Goal: Find specific page/section: Find specific page/section

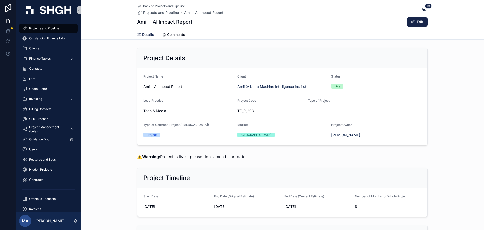
drag, startPoint x: 204, startPoint y: 2, endPoint x: 111, endPoint y: 64, distance: 111.3
click at [111, 64] on div "Project Details Project Name [PERSON_NAME] - AI Impact Report Client Amii (Albe…" at bounding box center [282, 97] width 403 height 102
click at [49, 36] on div "Outstanding Finance Info" at bounding box center [48, 38] width 52 height 8
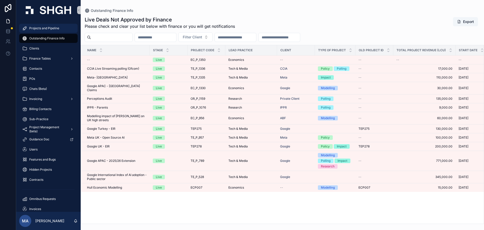
click at [53, 27] on span "Projects and Pipeline" at bounding box center [44, 28] width 30 height 4
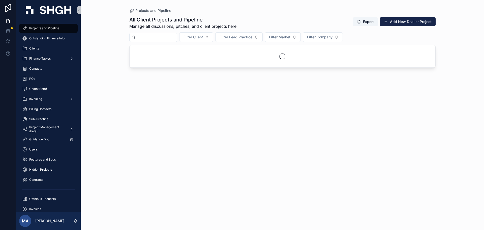
click at [156, 37] on input "scrollable content" at bounding box center [156, 37] width 41 height 7
type input "******"
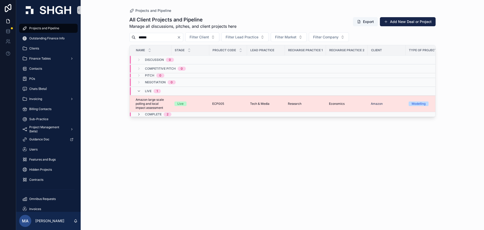
click at [159, 99] on span "Amazon large scale polling and local impact assessment" at bounding box center [152, 104] width 33 height 12
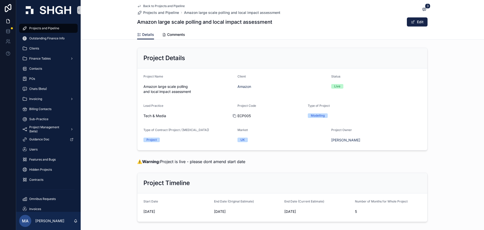
click at [236, 117] on div "scrollable content" at bounding box center [237, 116] width 8 height 4
click at [233, 115] on icon "scrollable content" at bounding box center [235, 116] width 4 height 4
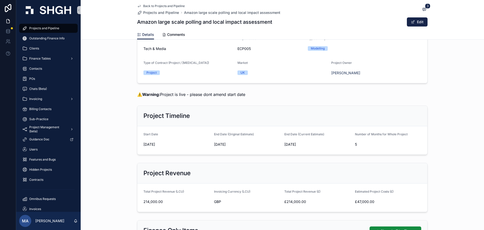
scroll to position [76, 0]
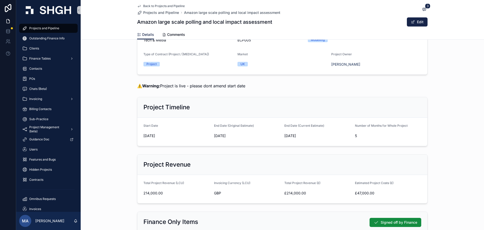
click at [133, 172] on div "Project Revenue Total Project Revenue (LCU) 214,000.00 Invoicing Currency (LCU)…" at bounding box center [282, 178] width 403 height 53
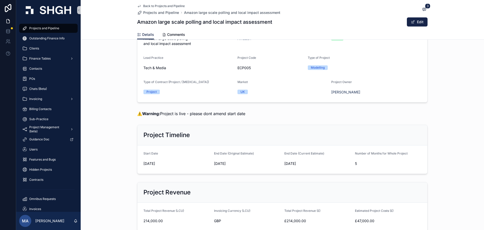
scroll to position [0, 0]
